Goal: Task Accomplishment & Management: Use online tool/utility

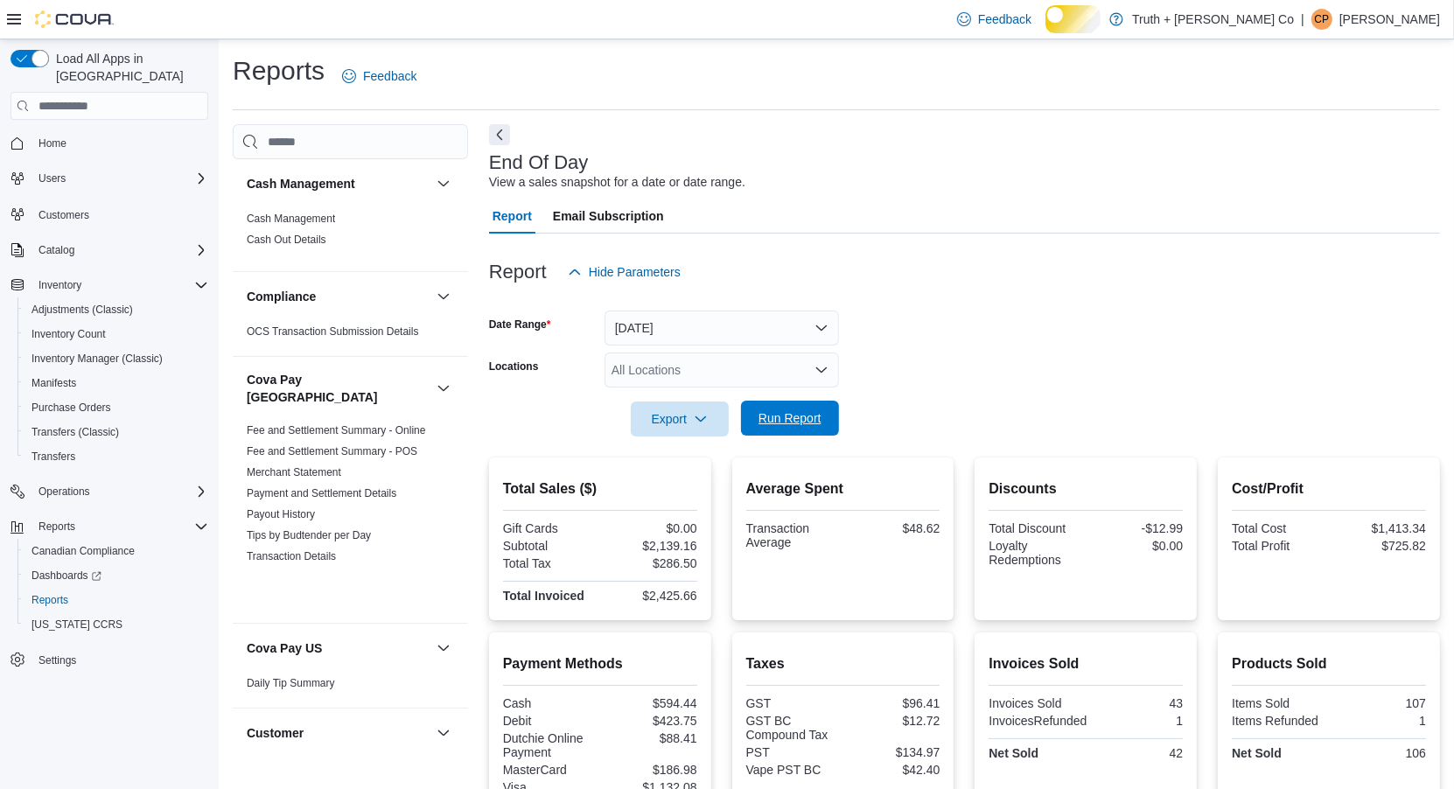
click at [782, 427] on span "Run Report" at bounding box center [789, 417] width 63 height 17
click at [773, 427] on span "Run Report" at bounding box center [789, 417] width 63 height 17
click at [772, 427] on span "Run Report" at bounding box center [789, 417] width 63 height 17
click at [779, 427] on span "Run Report" at bounding box center [789, 417] width 63 height 17
click at [804, 427] on span "Run Report" at bounding box center [789, 417] width 63 height 17
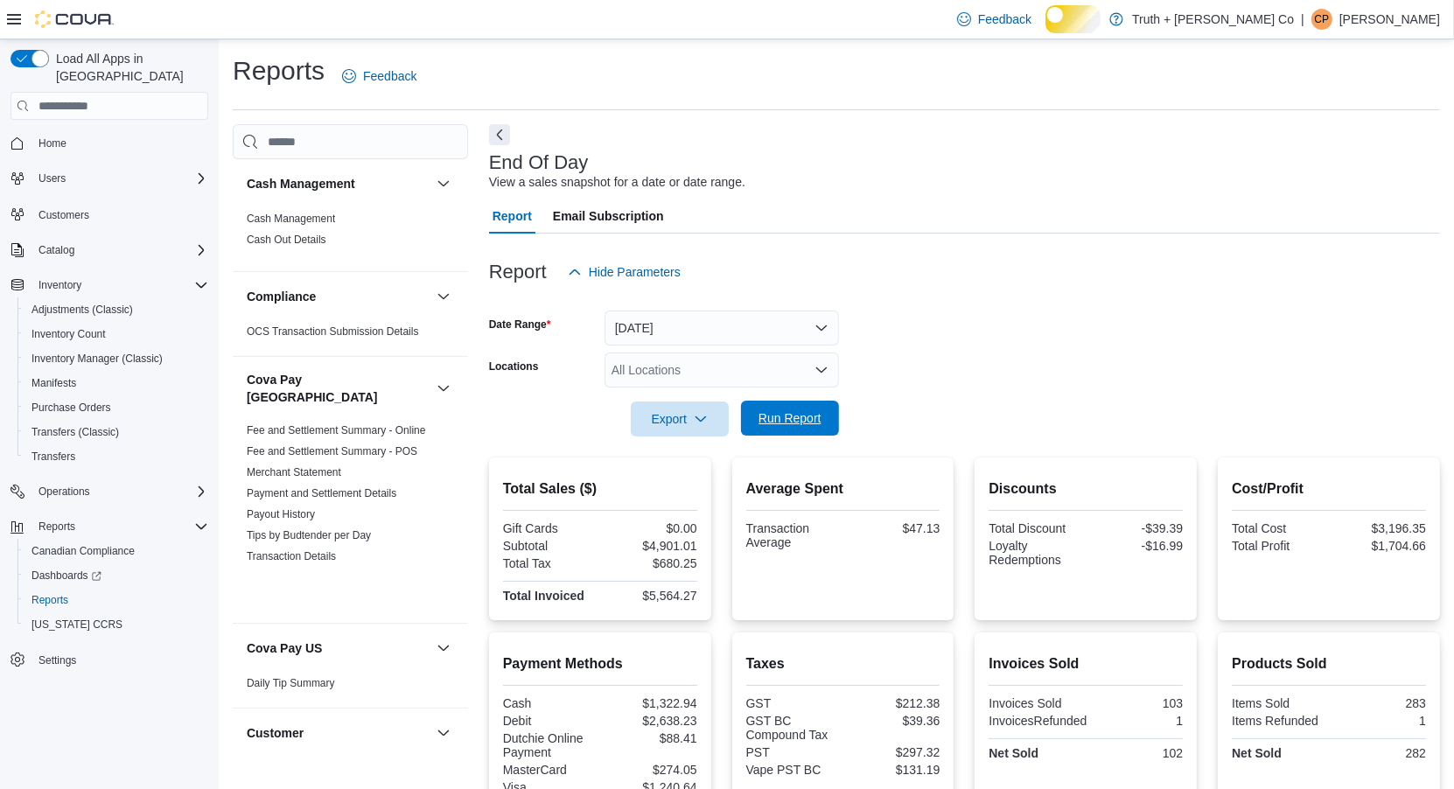
click at [793, 427] on span "Run Report" at bounding box center [789, 417] width 63 height 17
